Goal: Navigation & Orientation: Find specific page/section

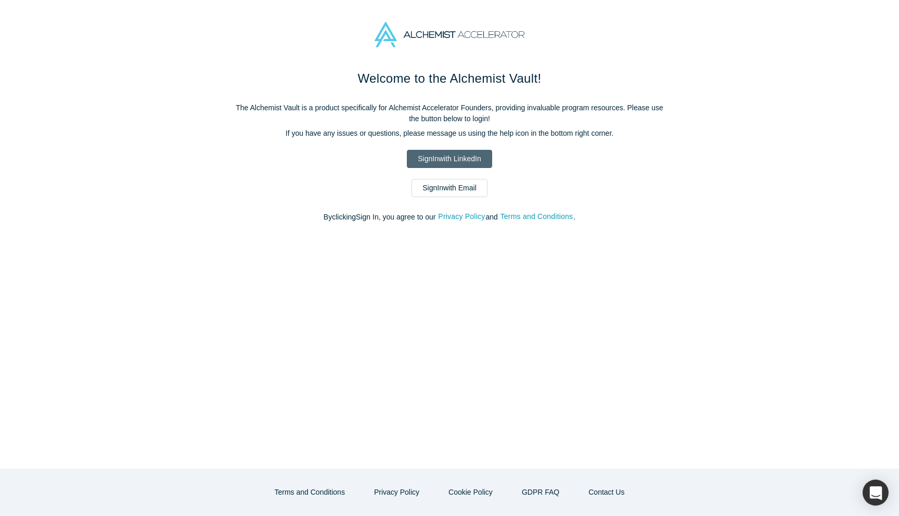
click at [430, 158] on link "Sign In with LinkedIn" at bounding box center [449, 159] width 85 height 18
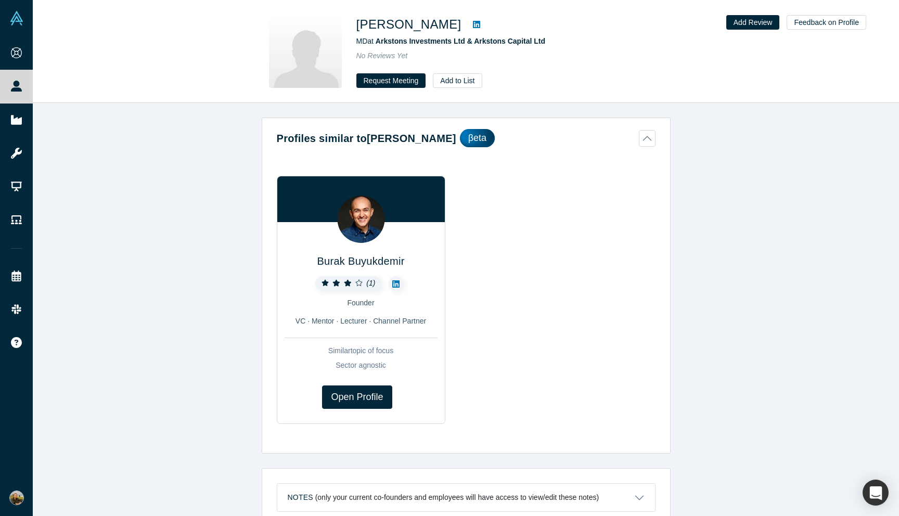
click at [644, 138] on button "Profiles similar to [PERSON_NAME]" at bounding box center [466, 138] width 379 height 18
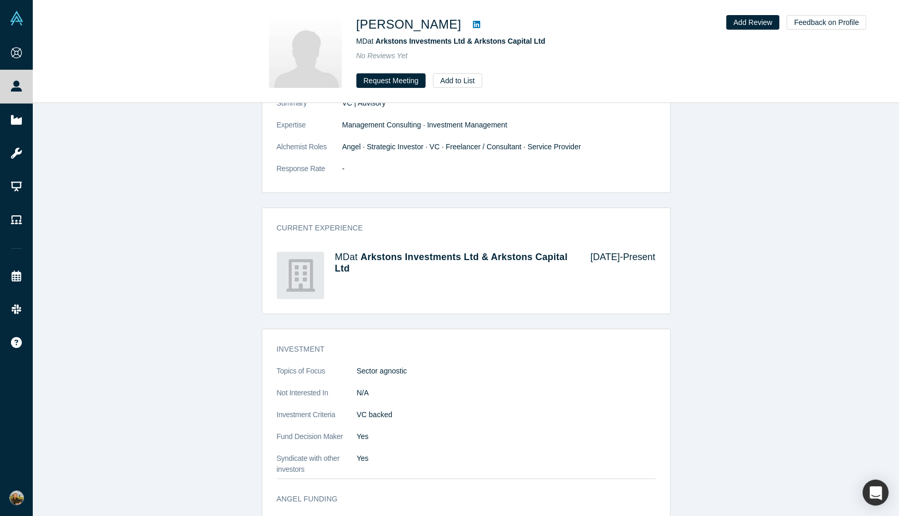
scroll to position [186, 0]
